Goal: Consume media (video, audio)

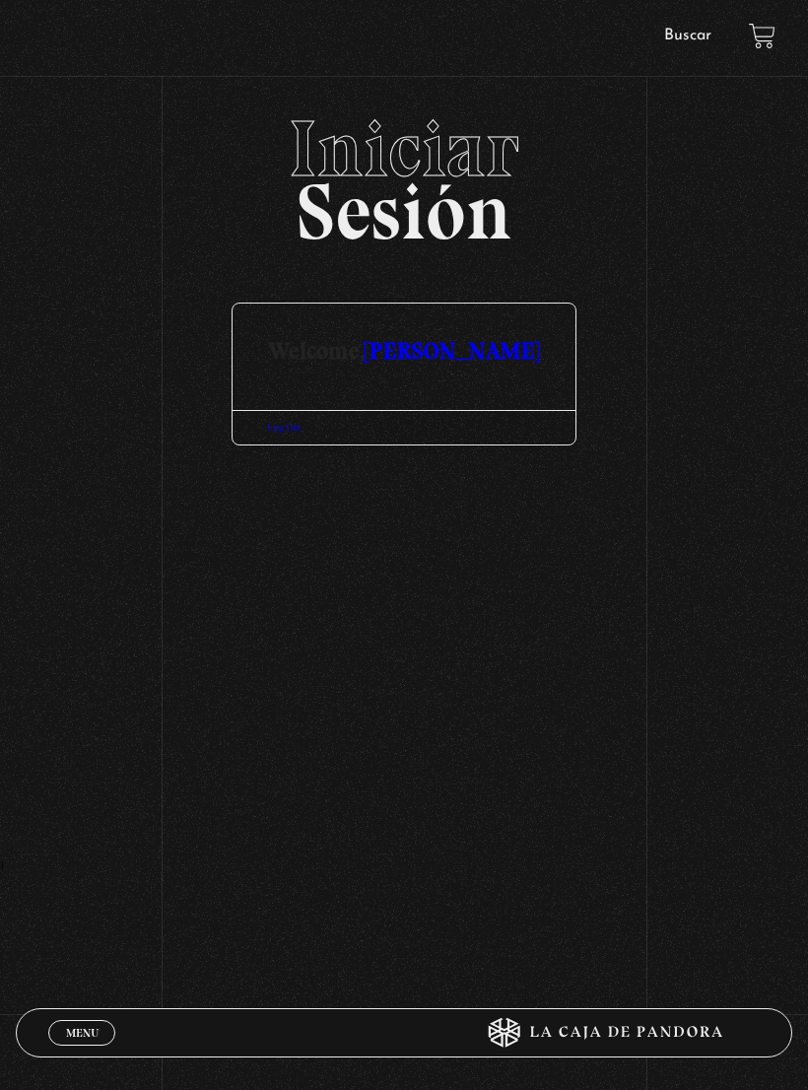
click at [429, 356] on link "[PERSON_NAME]" at bounding box center [452, 350] width 175 height 29
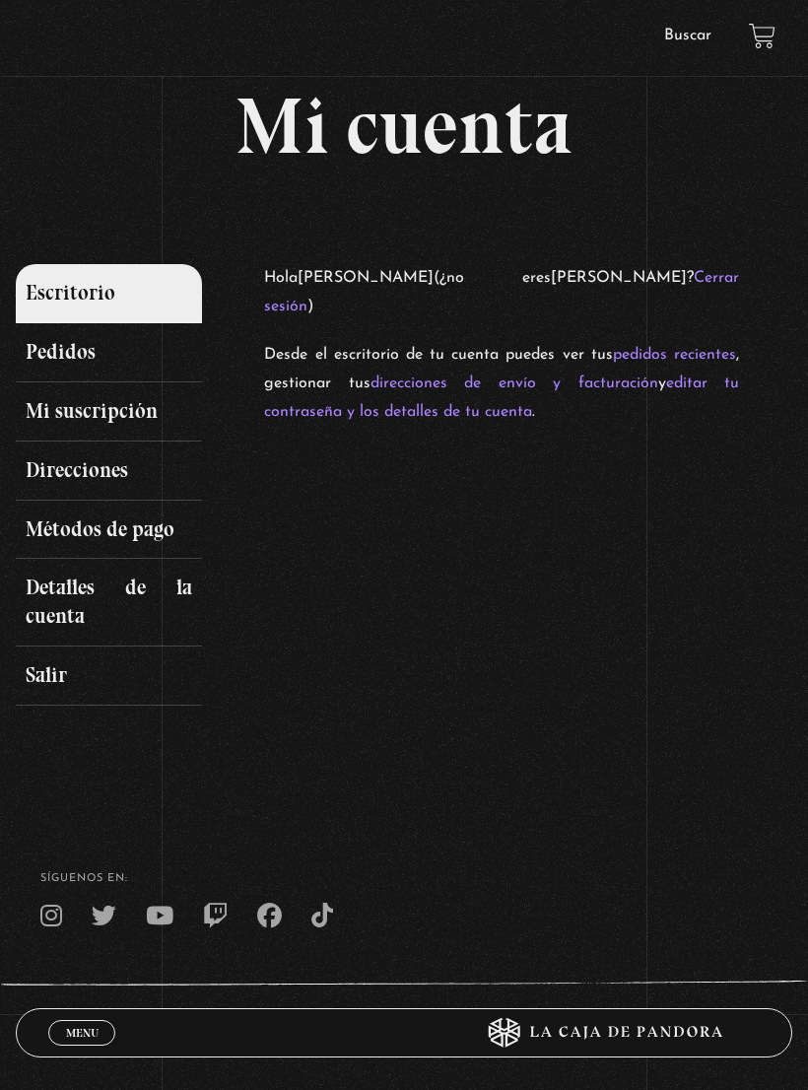
click at [64, 1021] on link "Menu Cerrar" at bounding box center [81, 1033] width 67 height 26
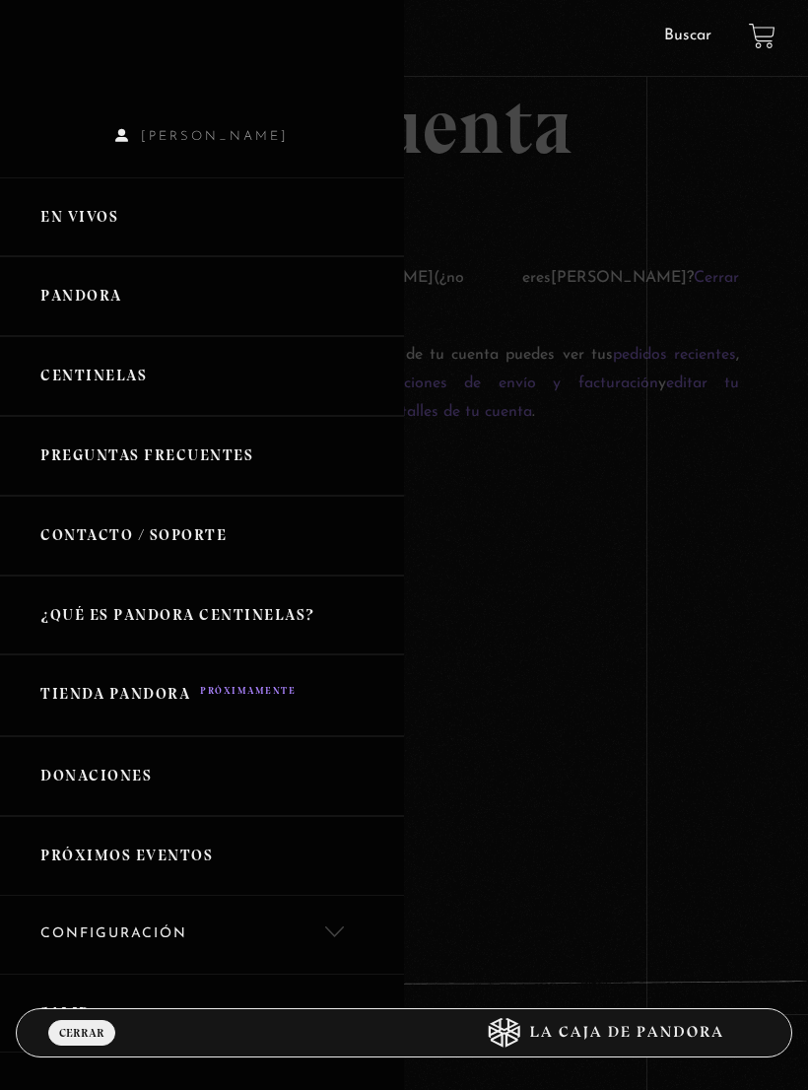
click at [77, 291] on link "Pandora" at bounding box center [202, 296] width 404 height 80
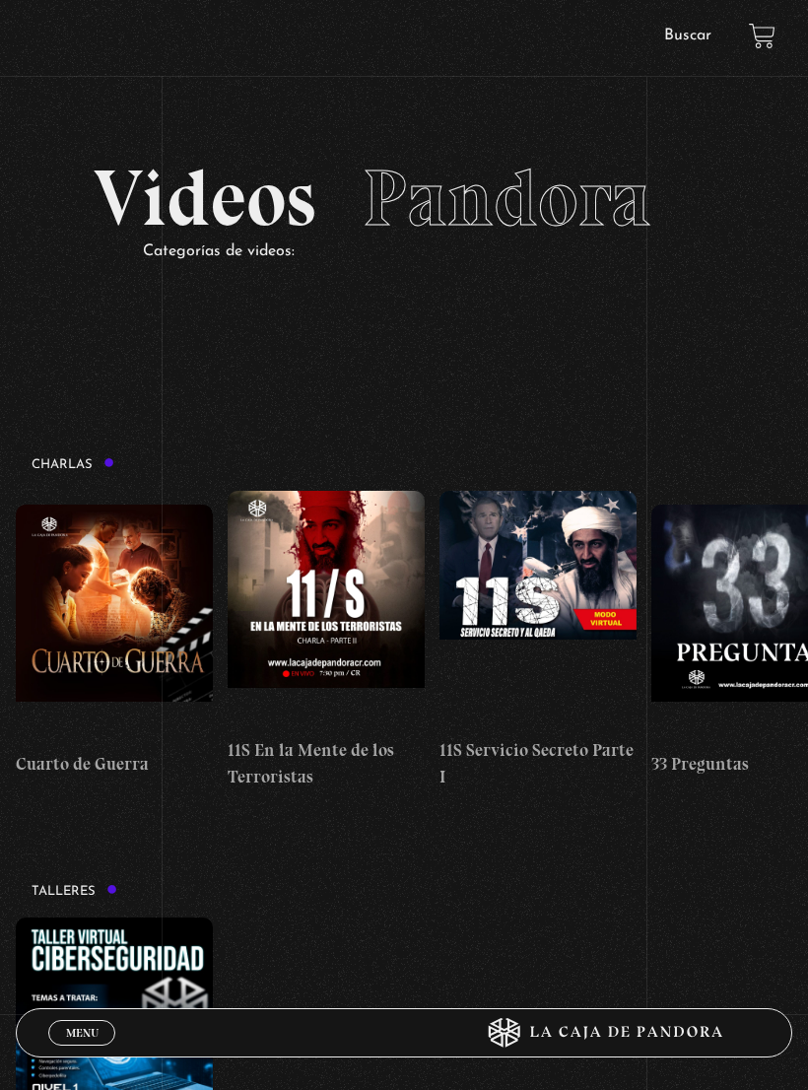
click at [88, 1044] on span "Cerrar" at bounding box center [82, 1051] width 46 height 14
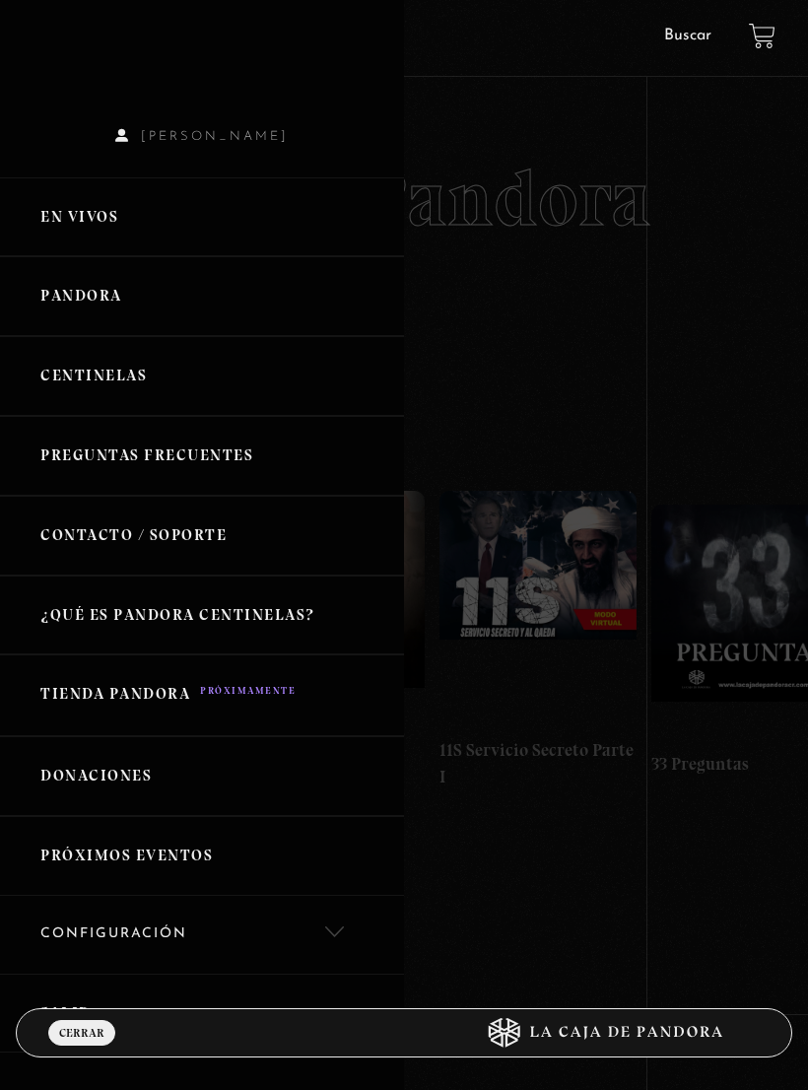
click at [81, 235] on link "En vivos" at bounding box center [202, 217] width 404 height 80
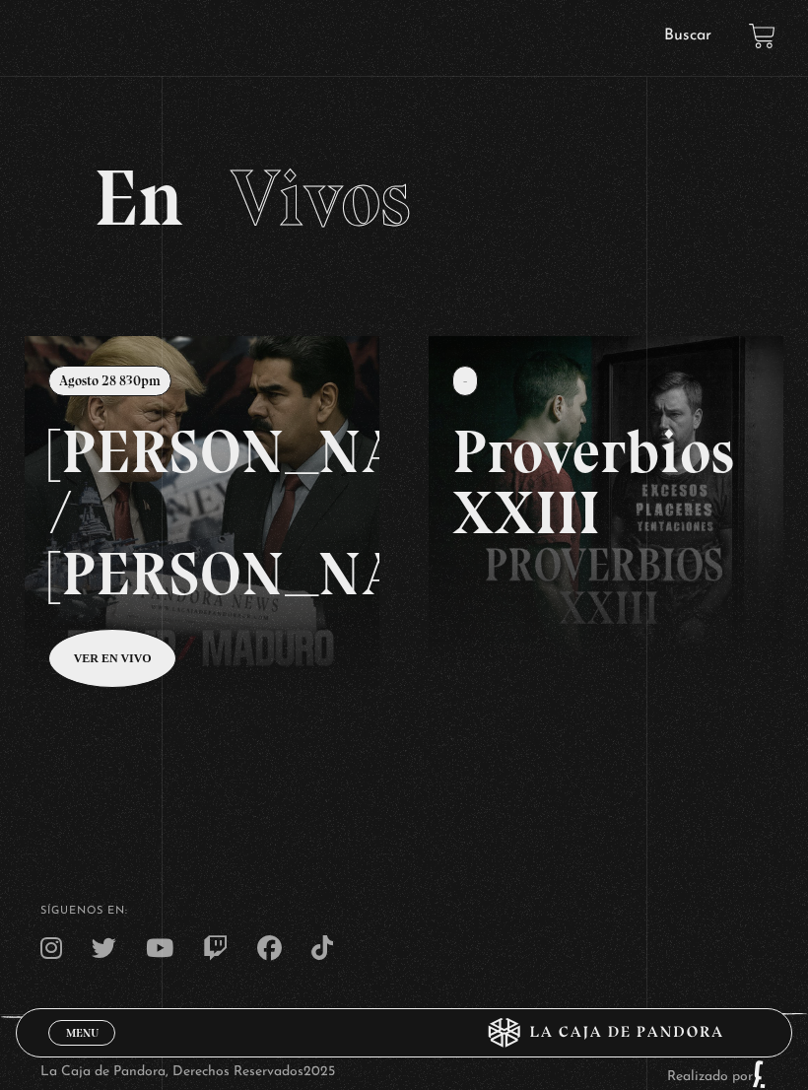
click at [100, 665] on link at bounding box center [429, 881] width 808 height 1090
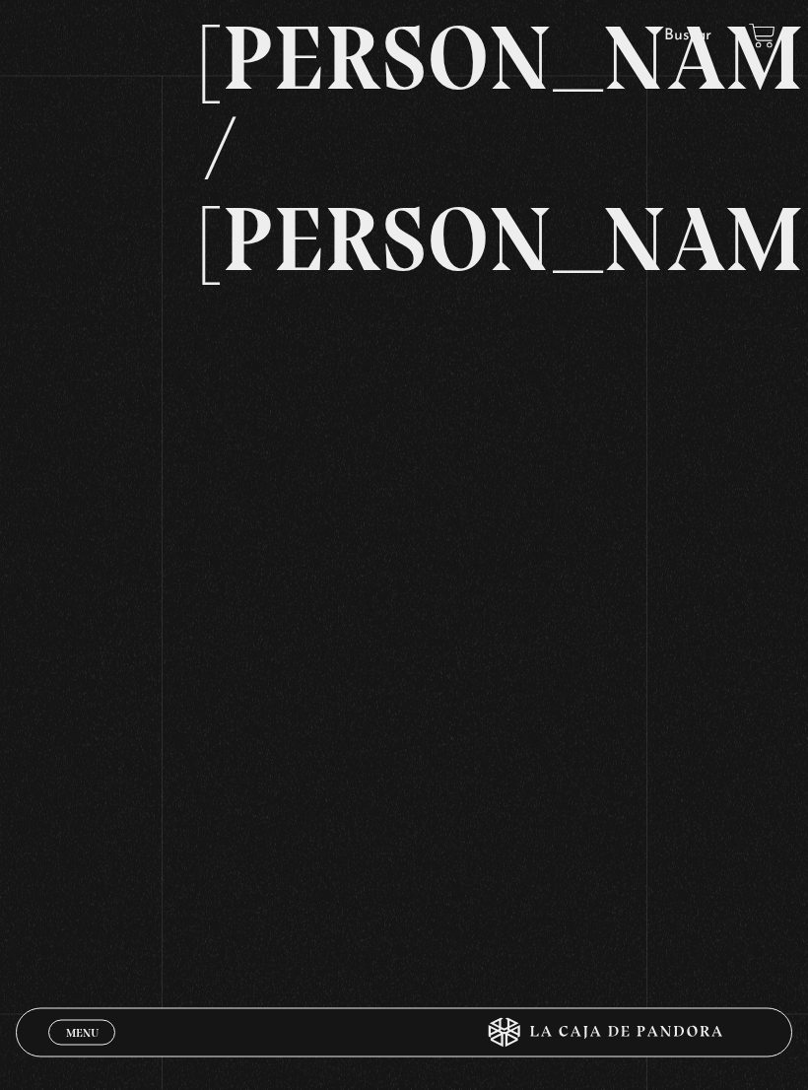
scroll to position [267, 0]
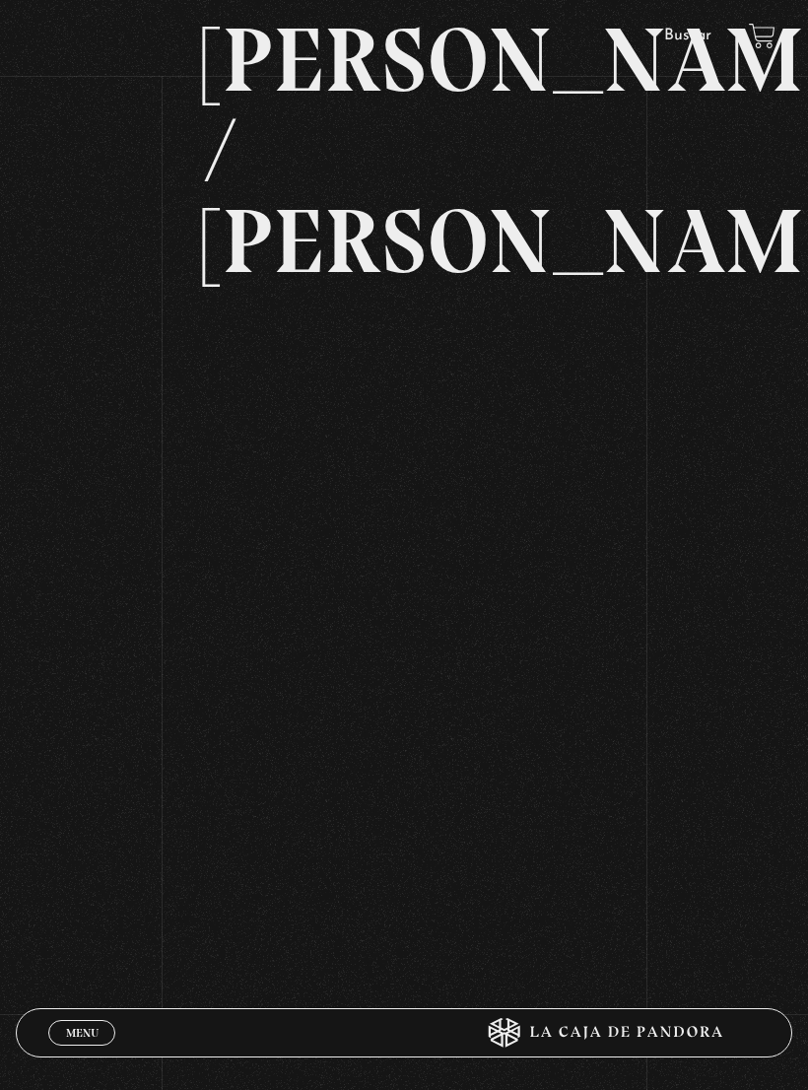
click at [662, 442] on div "Volver Agosto 28 830pm Trump / Maduro" at bounding box center [404, 459] width 808 height 1234
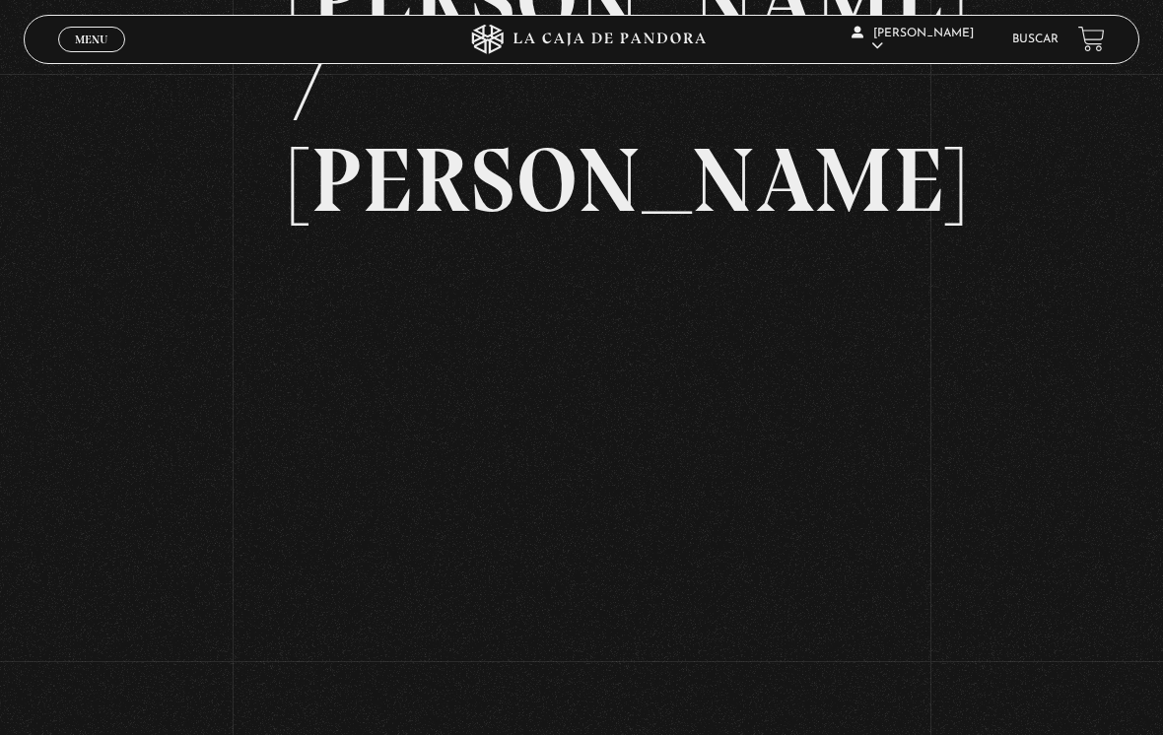
scroll to position [218, 0]
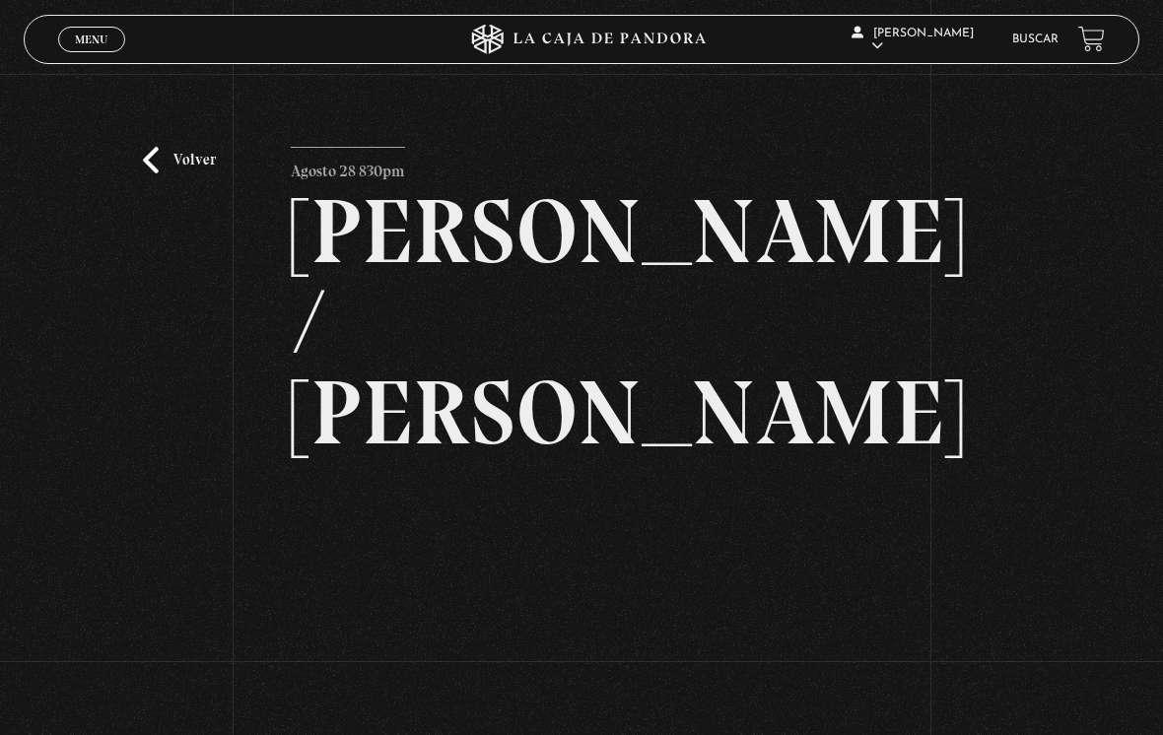
scroll to position [218, 0]
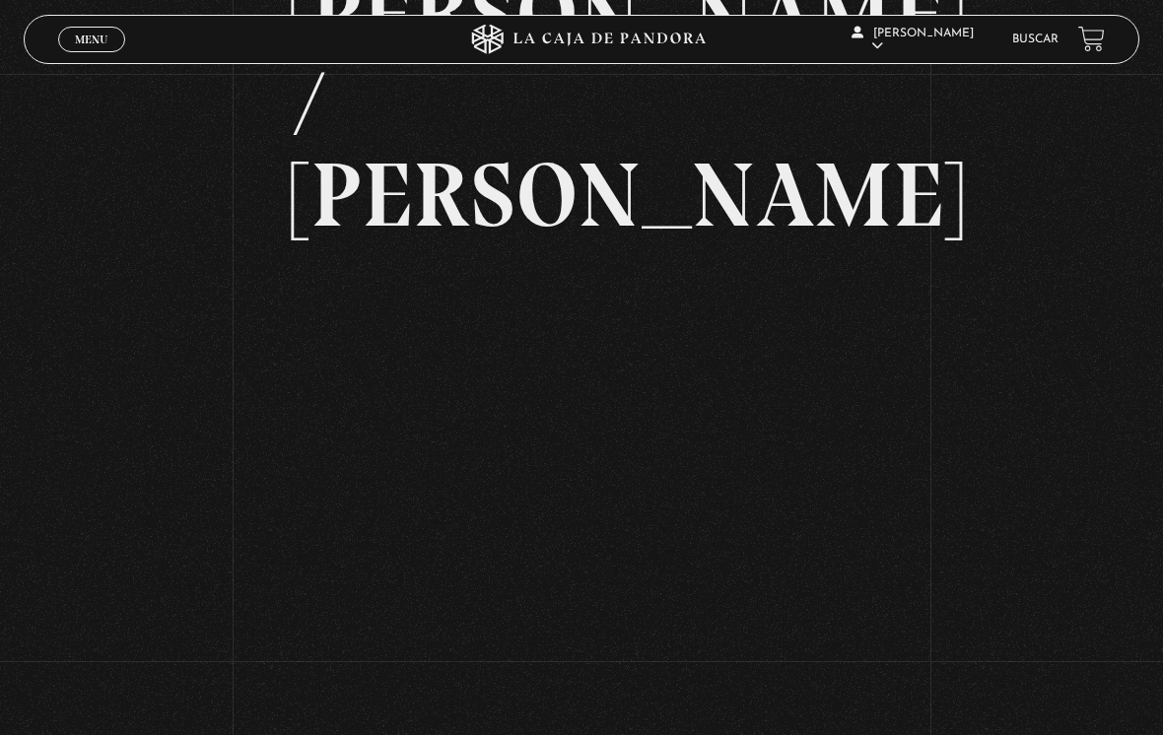
click at [328, 182] on article "Agosto 28 830pm [PERSON_NAME] / [GEOGRAPHIC_DATA]" at bounding box center [581, 509] width 581 height 1160
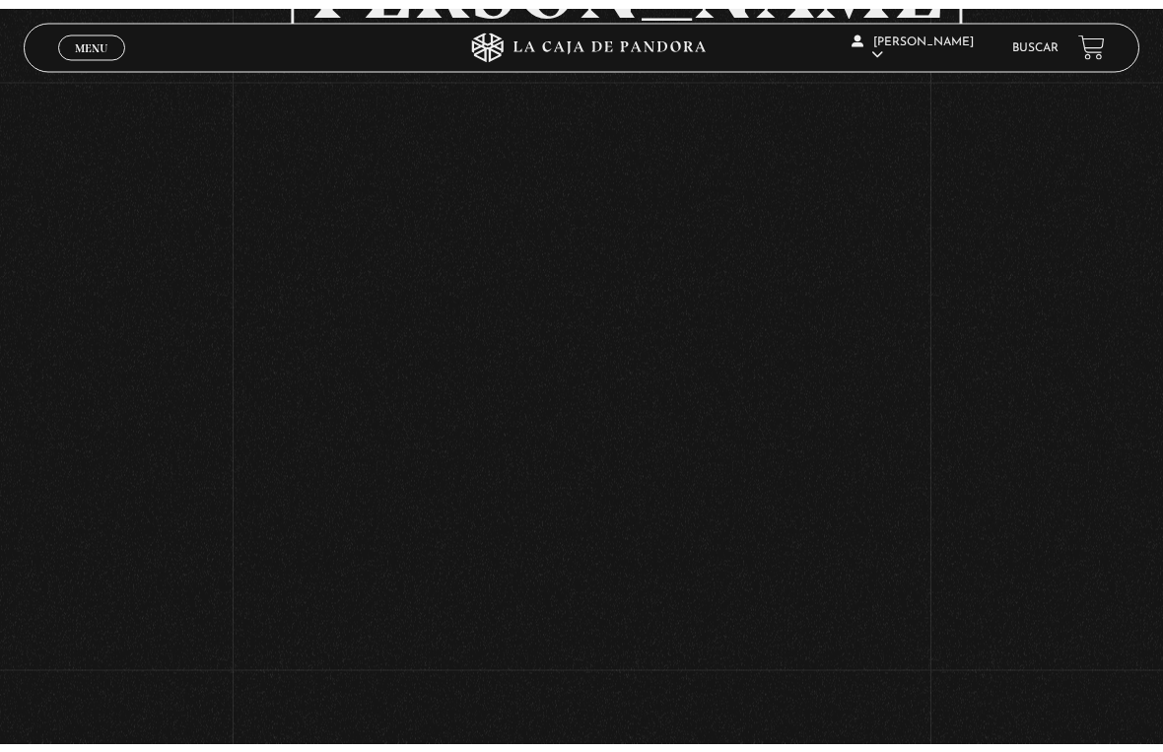
scroll to position [24, 0]
